Goal: Transaction & Acquisition: Purchase product/service

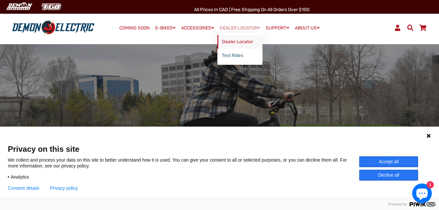
click at [244, 41] on link "Dealer Locator" at bounding box center [239, 42] width 45 height 14
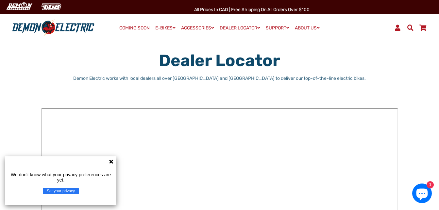
scroll to position [65, 0]
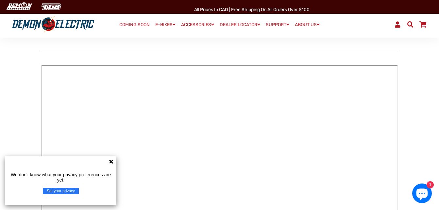
click at [111, 160] on g at bounding box center [111, 161] width 4 height 4
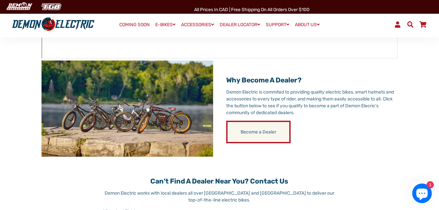
scroll to position [196, 0]
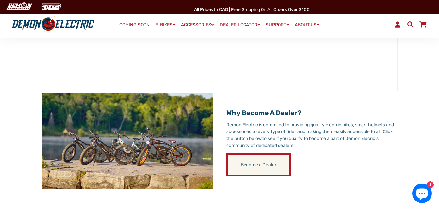
click at [247, 158] on link "Become a Dealer" at bounding box center [258, 164] width 64 height 23
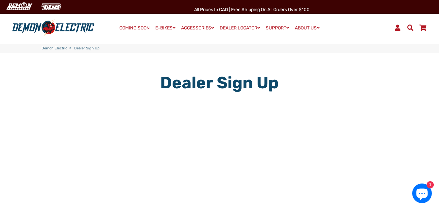
click at [50, 45] on nav "Demon Electric Dealer Sign Up" at bounding box center [219, 48] width 439 height 9
click at [54, 48] on link "Demon Electric" at bounding box center [55, 49] width 26 height 6
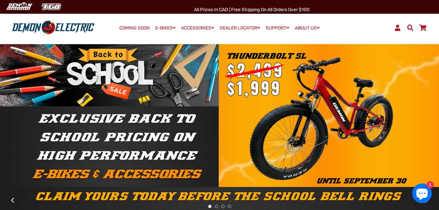
drag, startPoint x: 417, startPoint y: 108, endPoint x: 161, endPoint y: 121, distance: 256.6
click at [154, 120] on div at bounding box center [219, 126] width 439 height 62
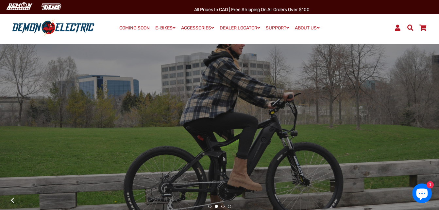
click at [300, 116] on div at bounding box center [220, 127] width 376 height 40
click at [336, 116] on div at bounding box center [220, 127] width 376 height 40
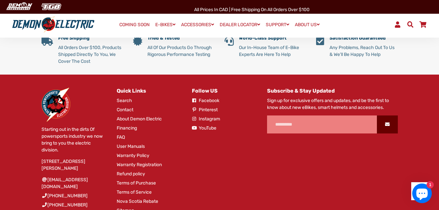
scroll to position [1209, 0]
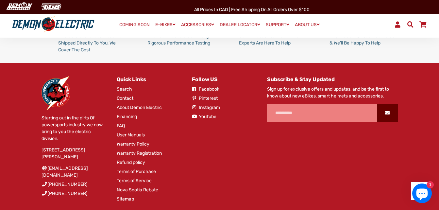
click at [144, 141] on link "Warranty Policy" at bounding box center [133, 144] width 33 height 7
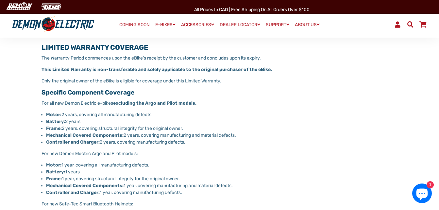
scroll to position [98, 0]
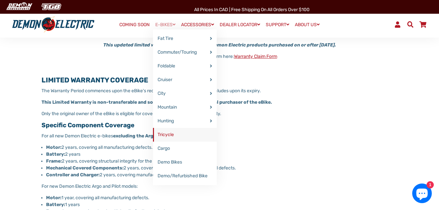
click at [171, 130] on link "Tricycle" at bounding box center [185, 135] width 64 height 14
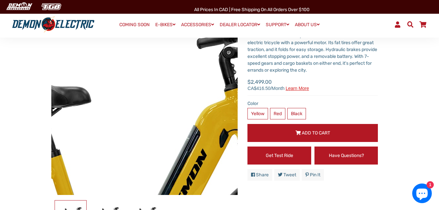
scroll to position [65, 0]
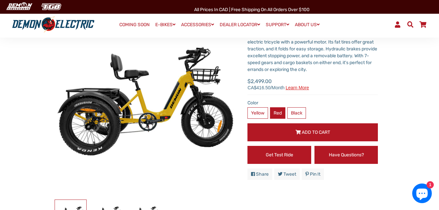
click at [277, 113] on label "Red" at bounding box center [277, 112] width 15 height 11
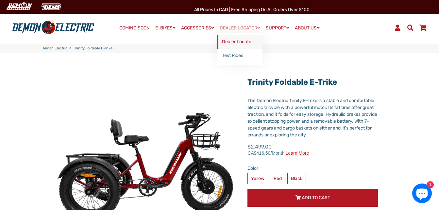
click at [240, 41] on link "Dealer Locator" at bounding box center [239, 42] width 45 height 14
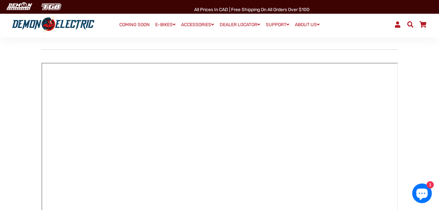
scroll to position [65, 0]
